Goal: Transaction & Acquisition: Obtain resource

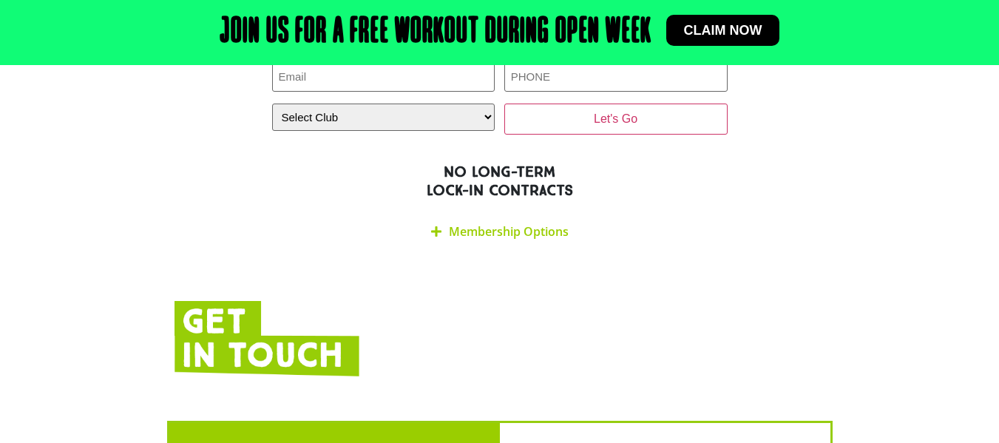
scroll to position [3031, 0]
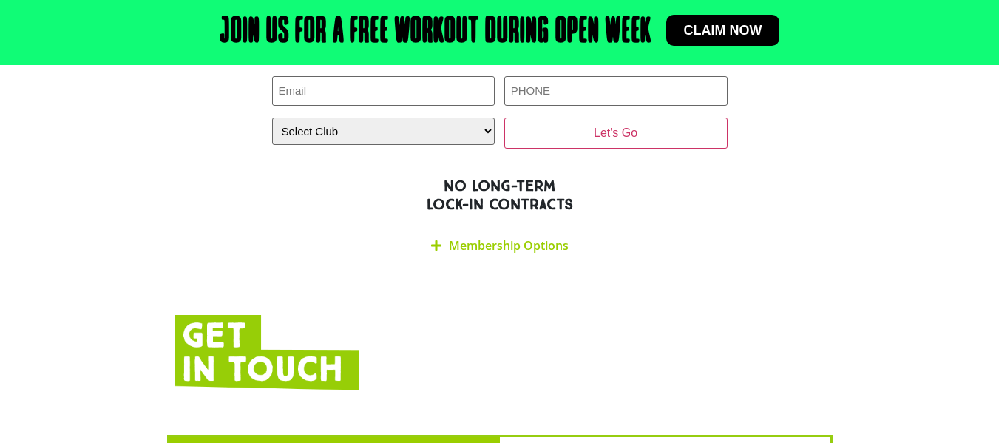
click at [463, 237] on link "Membership Options" at bounding box center [509, 245] width 120 height 16
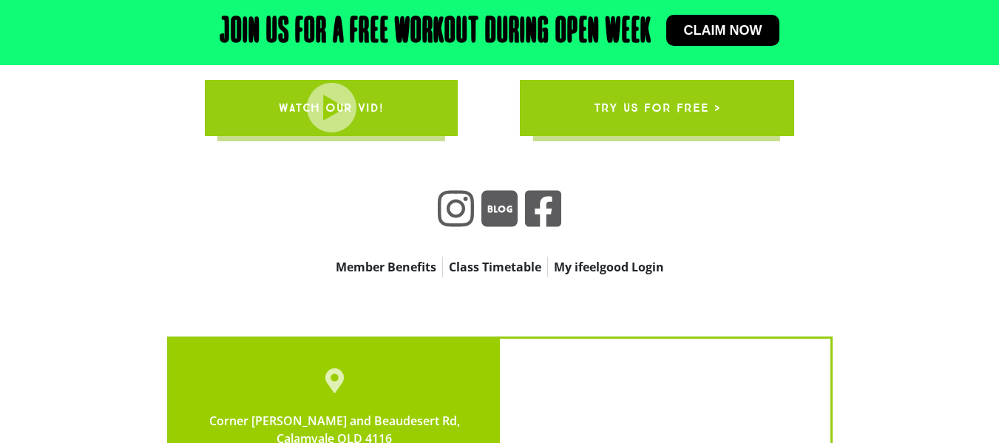
scroll to position [4362, 0]
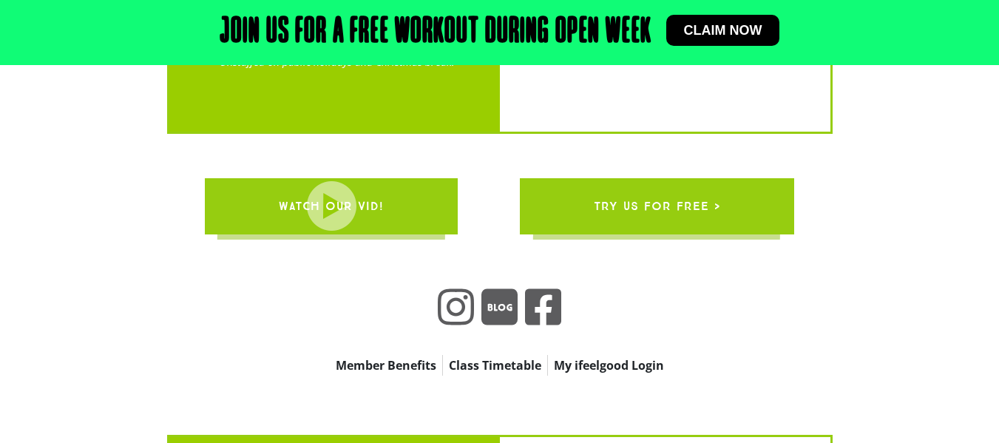
click at [662, 186] on span "try us for free >" at bounding box center [657, 206] width 126 height 41
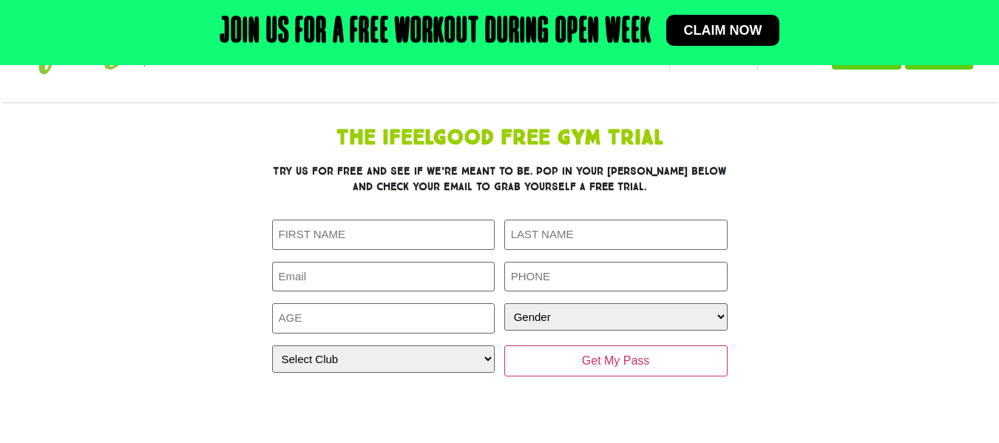
scroll to position [74, 0]
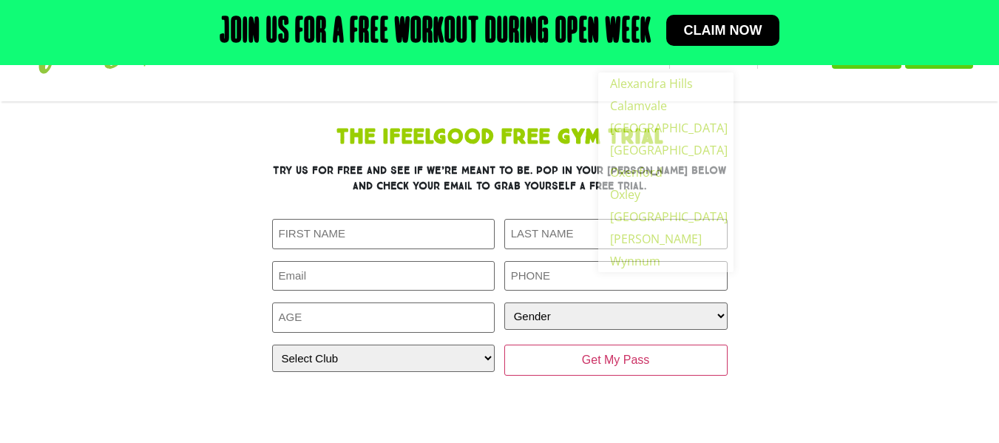
click at [904, 260] on section "The IfeelGood Free Gym Trial Try us for free and see if we’re meant to be. Pop …" at bounding box center [499, 265] width 843 height 291
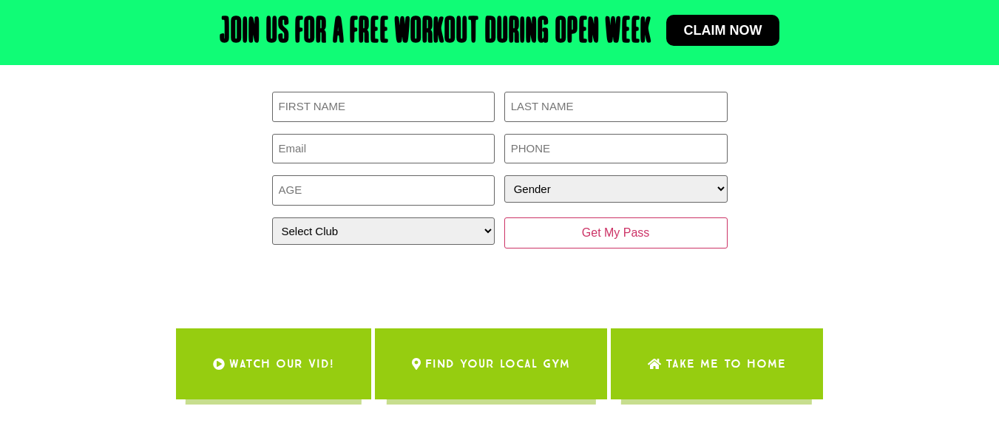
scroll to position [0, 0]
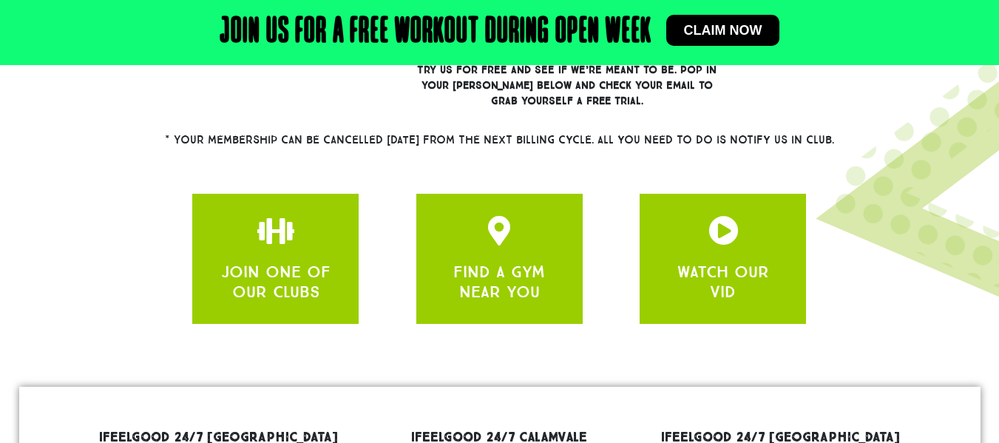
scroll to position [739, 0]
